Goal: Task Accomplishment & Management: Manage account settings

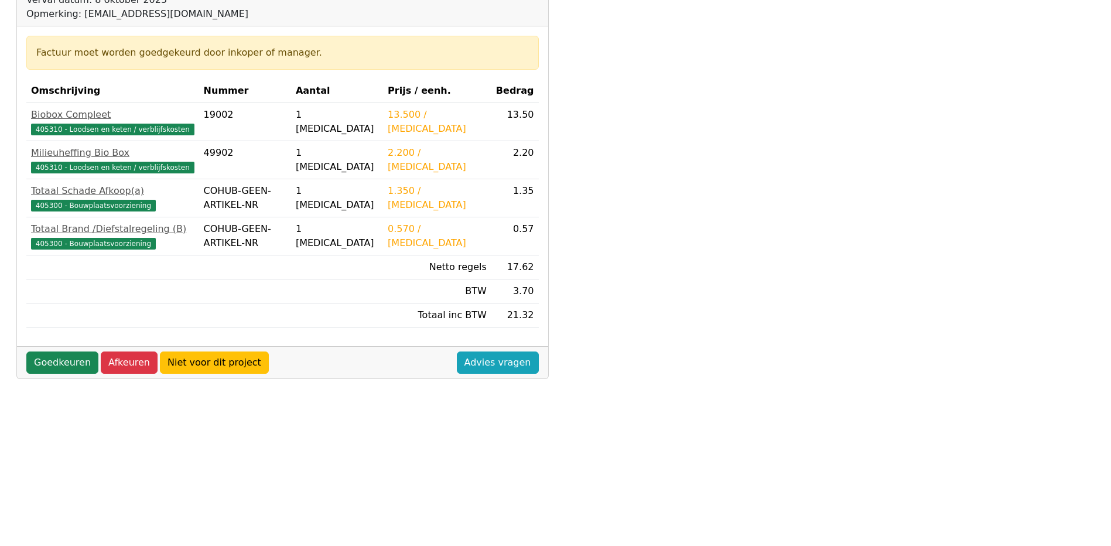
scroll to position [234, 0]
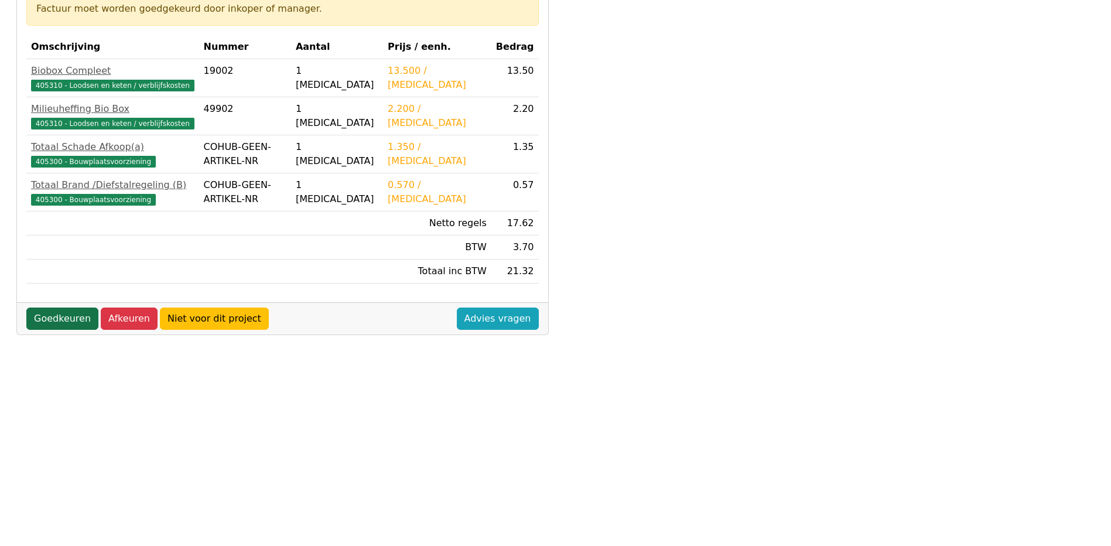
click at [53, 323] on link "Goedkeuren" at bounding box center [62, 319] width 72 height 22
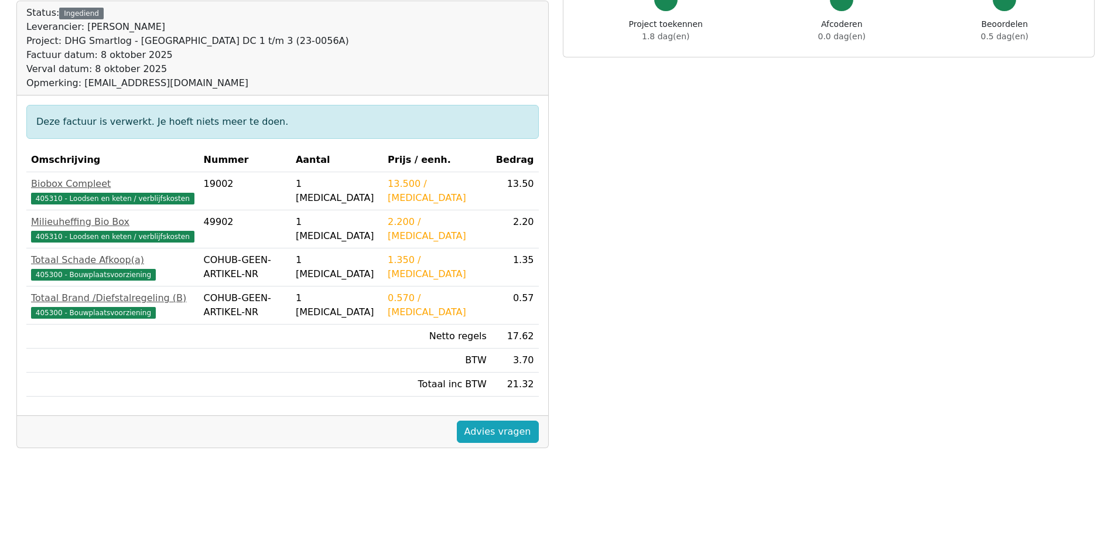
scroll to position [59, 0]
